Goal: Find specific fact: Find specific fact

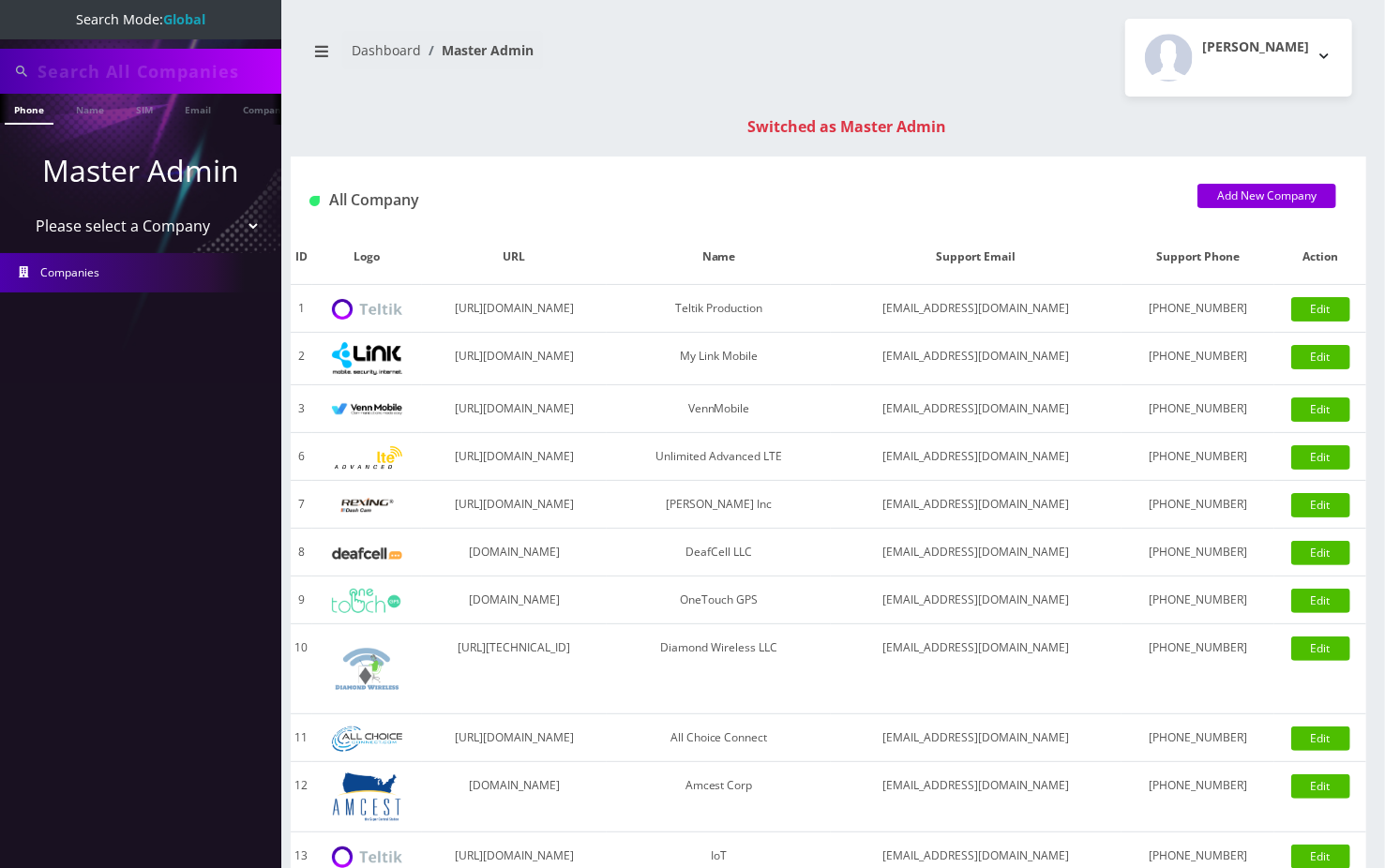
drag, startPoint x: 0, startPoint y: 0, endPoint x: 95, endPoint y: 65, distance: 115.1
click at [95, 65] on input "text" at bounding box center [158, 72] width 239 height 36
click at [40, 70] on input "19298848044" at bounding box center [158, 72] width 239 height 36
type input "9298848044"
click at [41, 116] on link "Phone" at bounding box center [29, 109] width 49 height 31
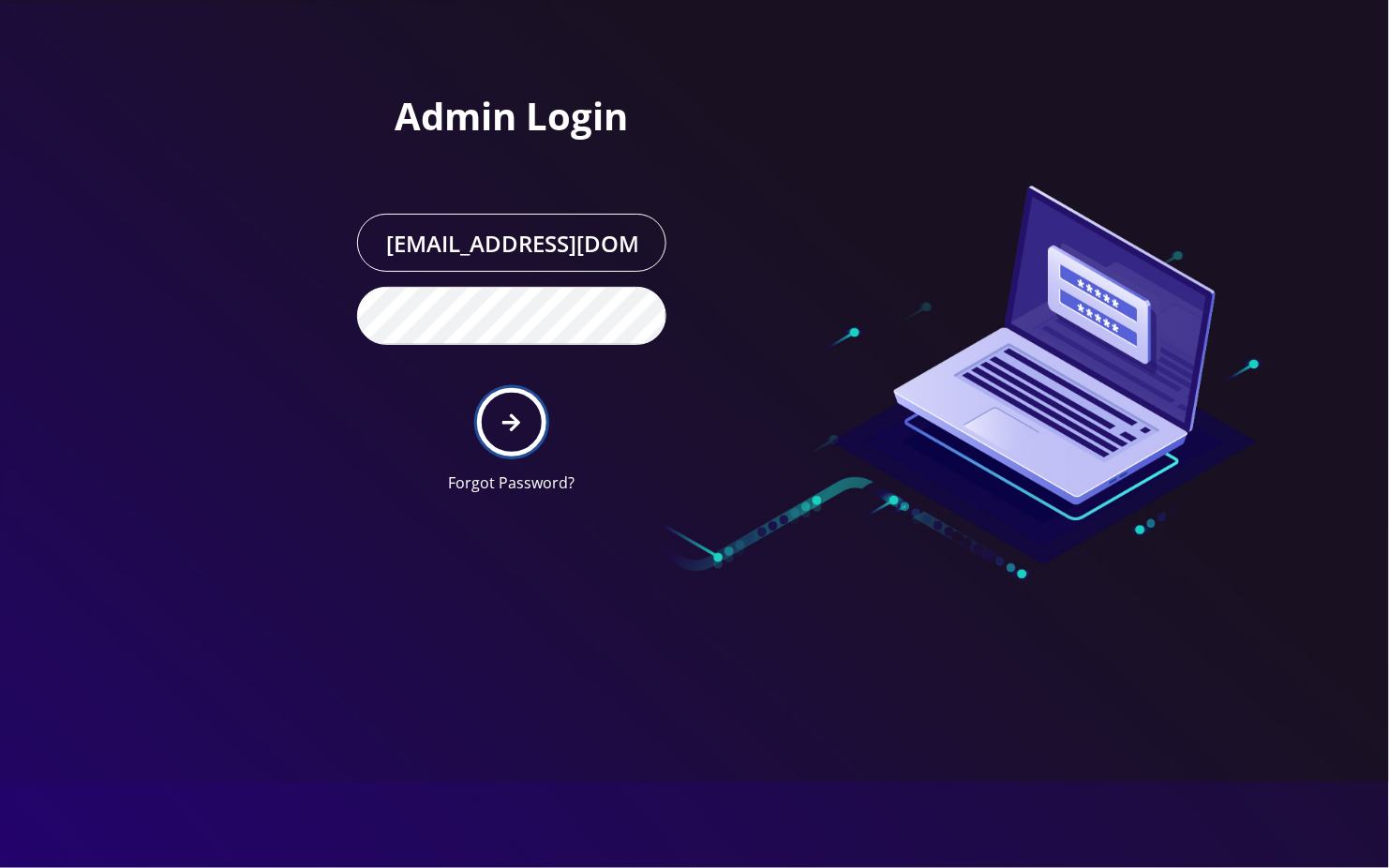
click at [522, 416] on button "submit" at bounding box center [511, 422] width 69 height 69
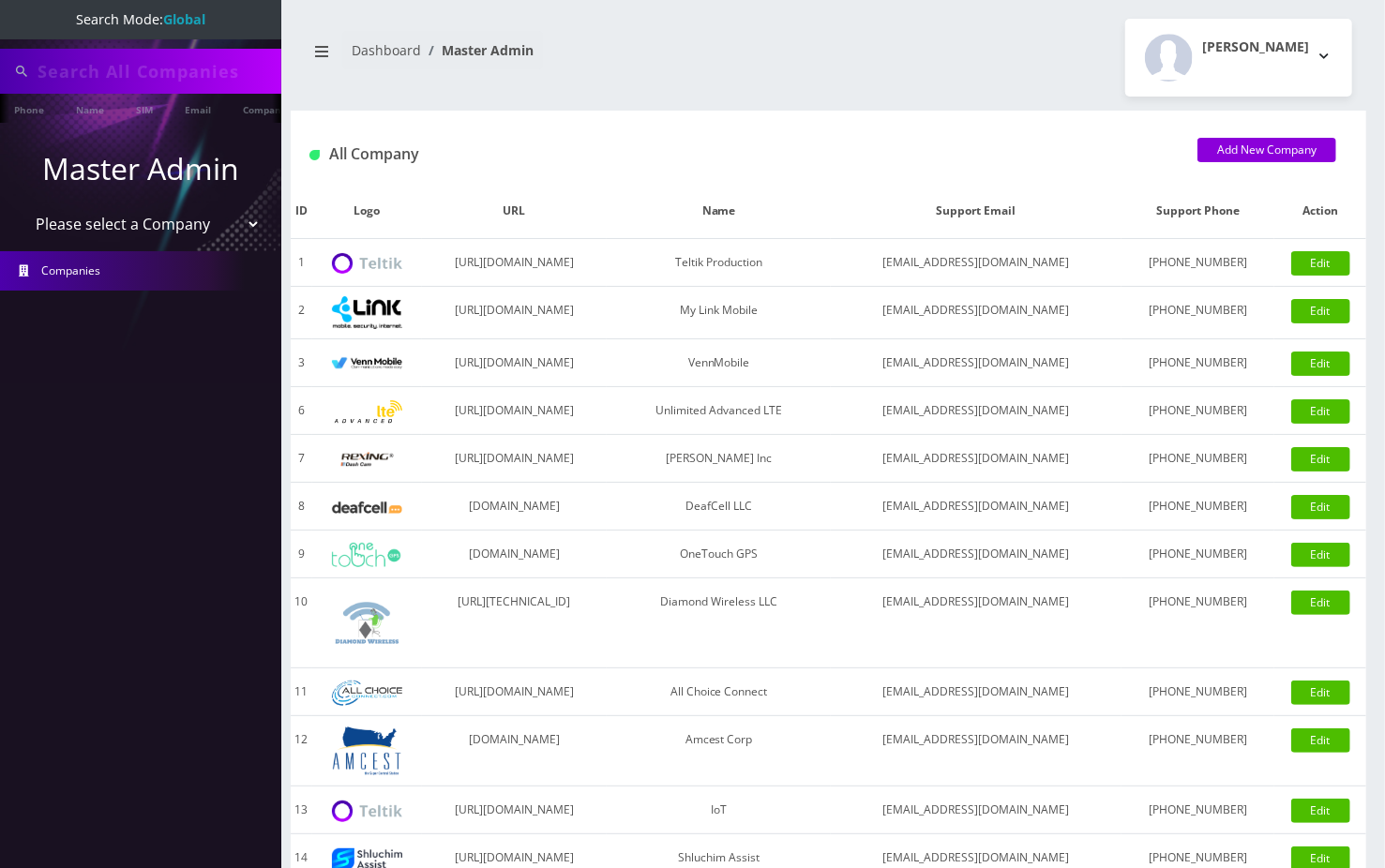
type input "9298848044"
